Goal: Communication & Community: Answer question/provide support

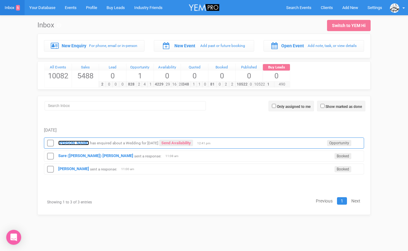
click at [74, 142] on strong "[PERSON_NAME]" at bounding box center [73, 143] width 31 height 5
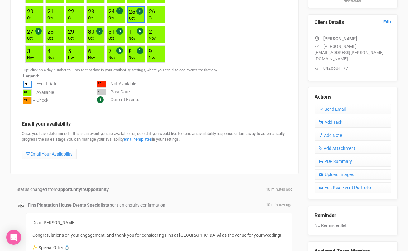
scroll to position [153, 0]
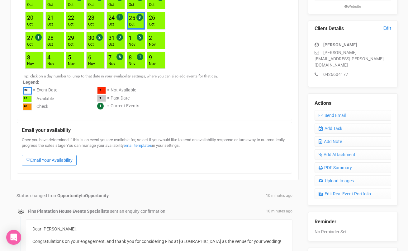
click at [62, 158] on link "Email Your Availability" at bounding box center [49, 160] width 55 height 11
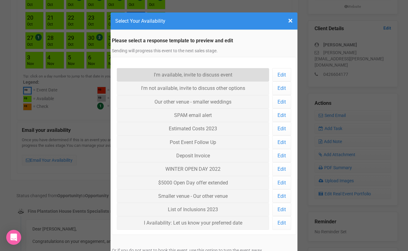
click at [152, 77] on link "I'm available, invite to discuss event" at bounding box center [193, 74] width 152 height 13
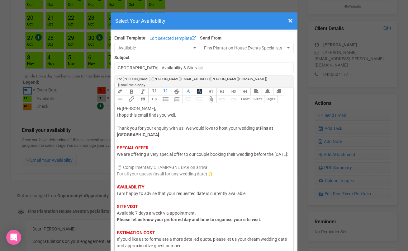
click at [137, 197] on div "Hi [PERSON_NAME], I hope this email finds you well. Thank you for your enquiry …" at bounding box center [202, 193] width 171 height 176
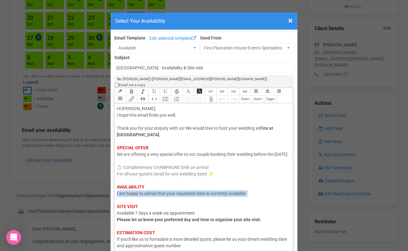
click at [137, 197] on div "Hi [PERSON_NAME], I hope this email finds you well. Thank you for your enquiry …" at bounding box center [202, 193] width 171 height 176
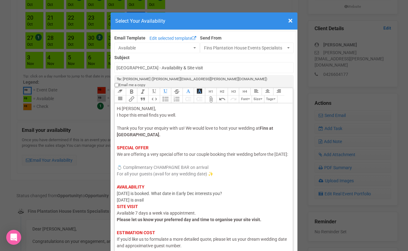
click at [116, 201] on trix-editor "Hi [PERSON_NAME], I hope this email finds you well. Thank you for your enquiry …" at bounding box center [203, 178] width 178 height 151
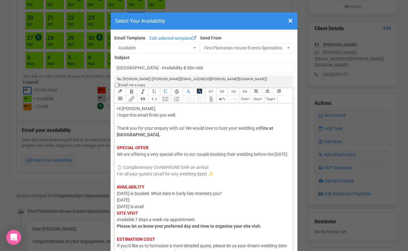
click at [142, 202] on div "Hi [PERSON_NAME], I hope this email finds you well. Thank you for your enquiry …" at bounding box center [202, 196] width 171 height 183
click at [248, 194] on div "Hi [PERSON_NAME], I hope this email finds you well. Thank you for your enquiry …" at bounding box center [202, 196] width 171 height 183
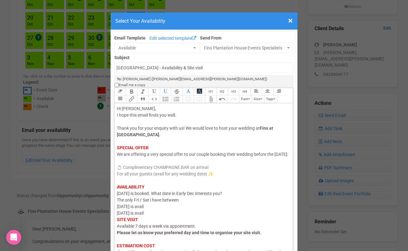
drag, startPoint x: 157, startPoint y: 207, endPoint x: 152, endPoint y: 198, distance: 10.6
click at [152, 198] on div "Hi [PERSON_NAME], I hope this email finds you well. Thank you for your enquiry …" at bounding box center [202, 199] width 171 height 189
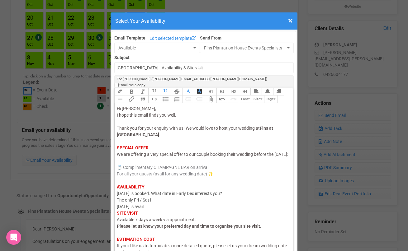
click at [116, 208] on trix-editor "Hi [PERSON_NAME], I hope this email finds you well. Thank you for your enquiry …" at bounding box center [203, 178] width 178 height 151
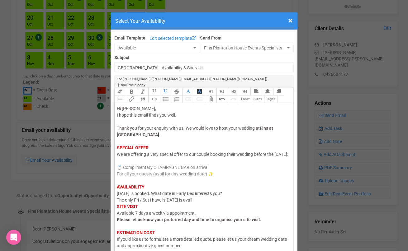
drag, startPoint x: 207, startPoint y: 201, endPoint x: 189, endPoint y: 201, distance: 17.7
click at [189, 201] on div "Hi [PERSON_NAME], I hope this email finds you well. Thank you for your enquiry …" at bounding box center [202, 193] width 171 height 176
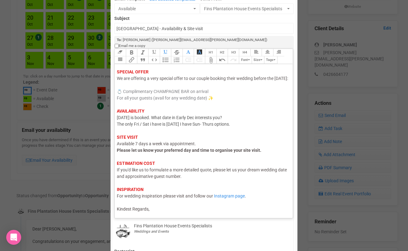
scroll to position [82, 0]
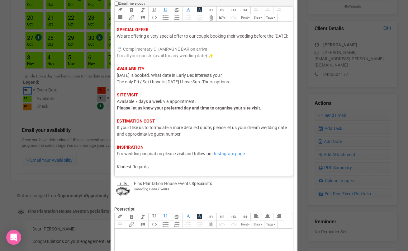
click at [168, 167] on div "Link Unlink Bold Italic Strikethrough H1 H2 H3 H4 Link Quote Code Bullets Numbe…" at bounding box center [203, 91] width 179 height 170
click at [163, 165] on trix-editor "Hi [PERSON_NAME], I hope this email finds you well. Thank you for your enquiry …" at bounding box center [203, 97] width 178 height 151
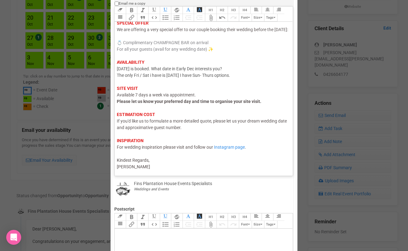
type trix-editor "<div><span style="color: rgb(95, 88, 88);">Hi [PERSON_NAME],</span><br><span st…"
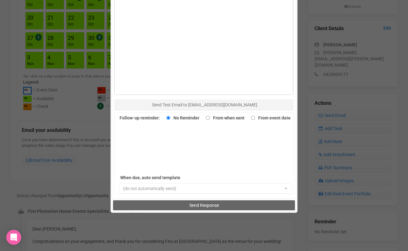
scroll to position [382, 0]
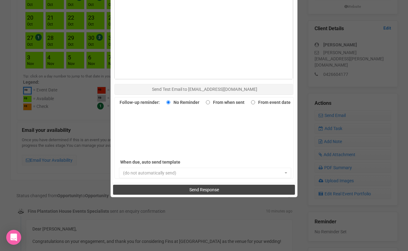
click at [161, 186] on button "Send Response" at bounding box center [203, 190] width 181 height 10
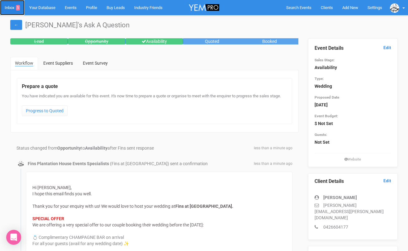
click at [14, 5] on link "Inbox 5" at bounding box center [12, 7] width 25 height 15
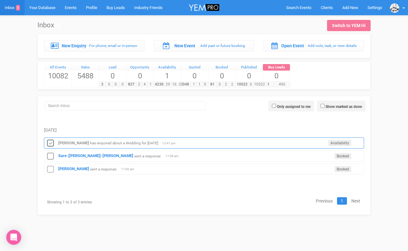
click at [50, 144] on icon at bounding box center [50, 143] width 9 height 8
